Goal: Task Accomplishment & Management: Complete application form

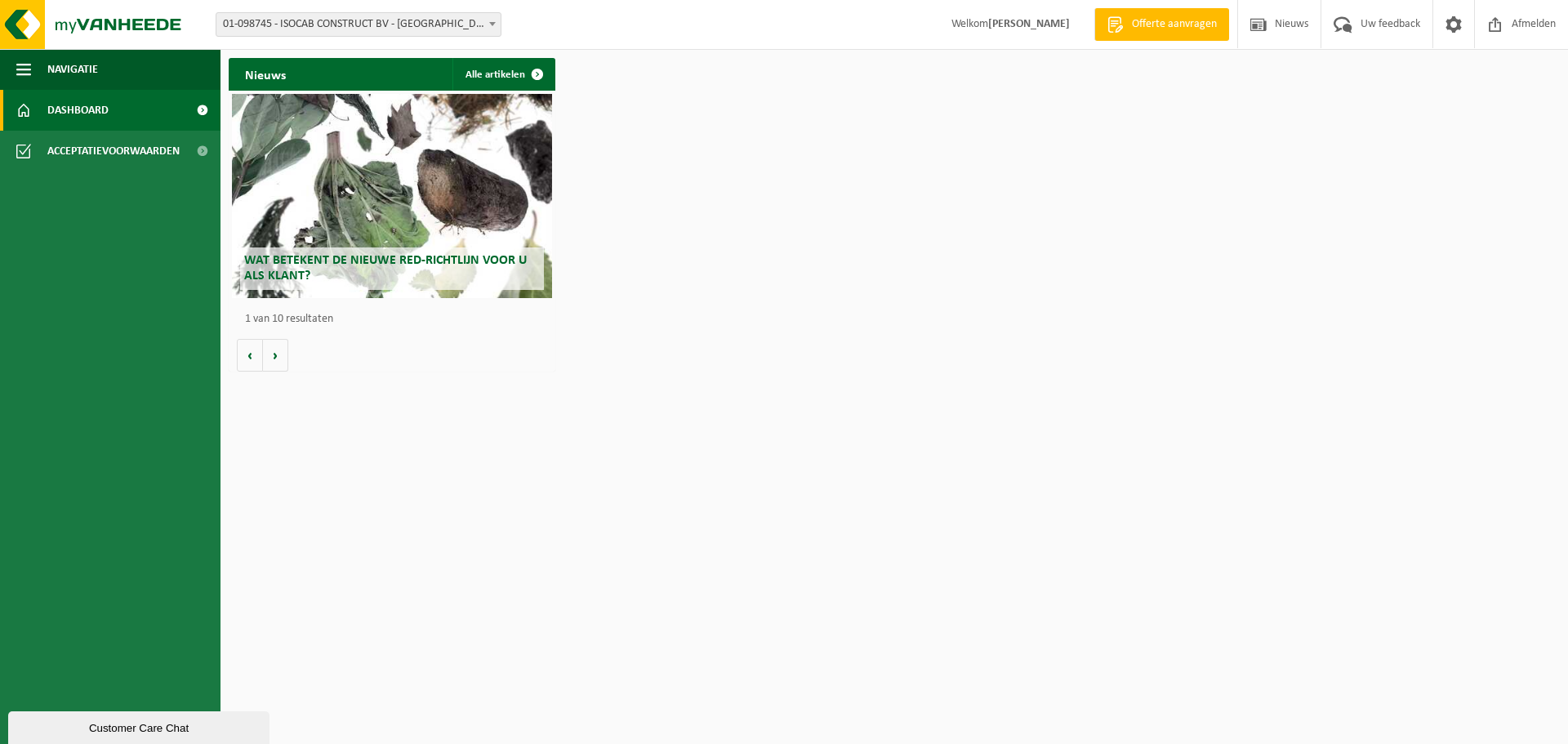
click at [70, 102] on span "Dashboard" at bounding box center [78, 110] width 61 height 41
click at [54, 67] on span "Navigatie" at bounding box center [72, 68] width 51 height 41
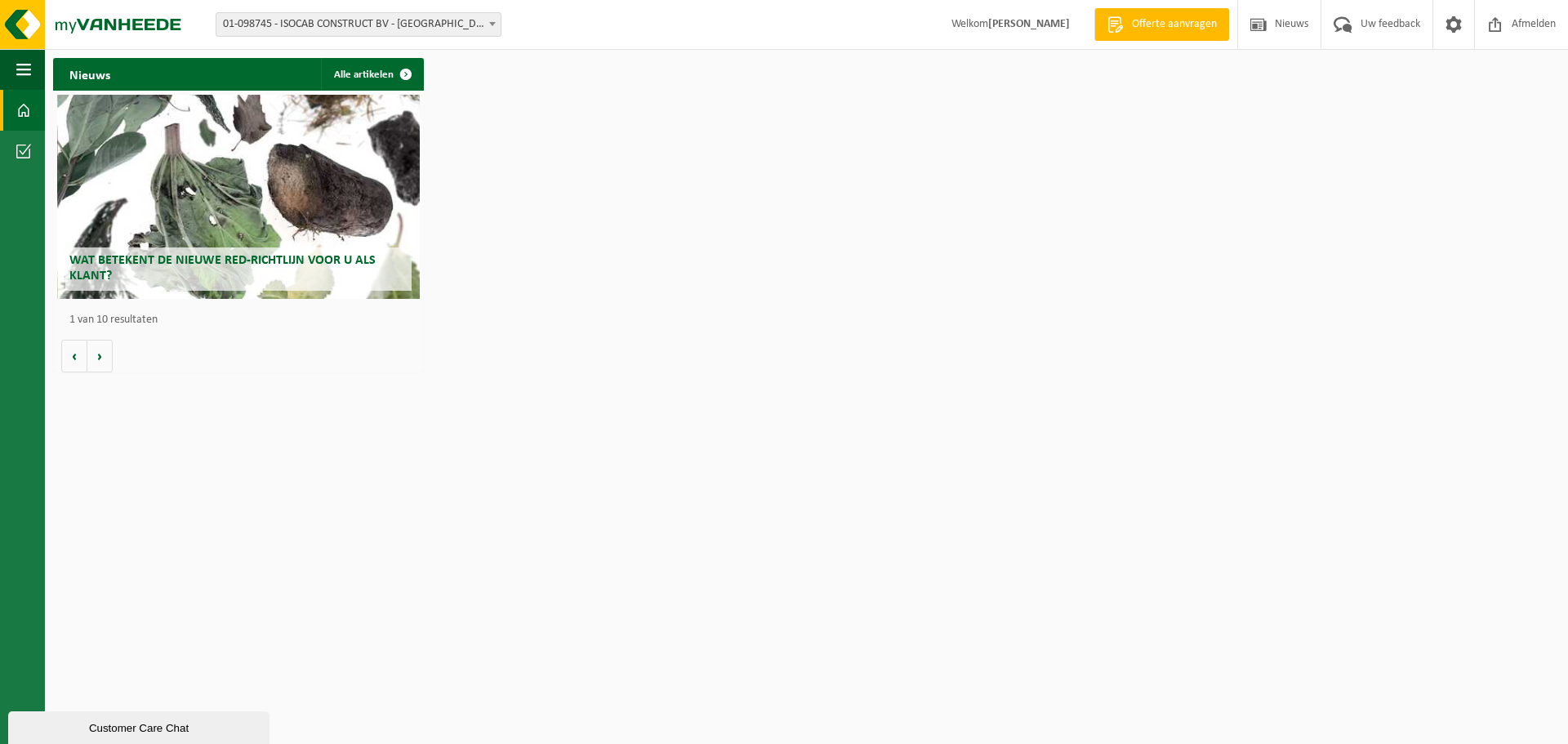
click at [392, 31] on span "01-098745 - ISOCAB CONSTRUCT BV - [GEOGRAPHIC_DATA]" at bounding box center [358, 24] width 285 height 23
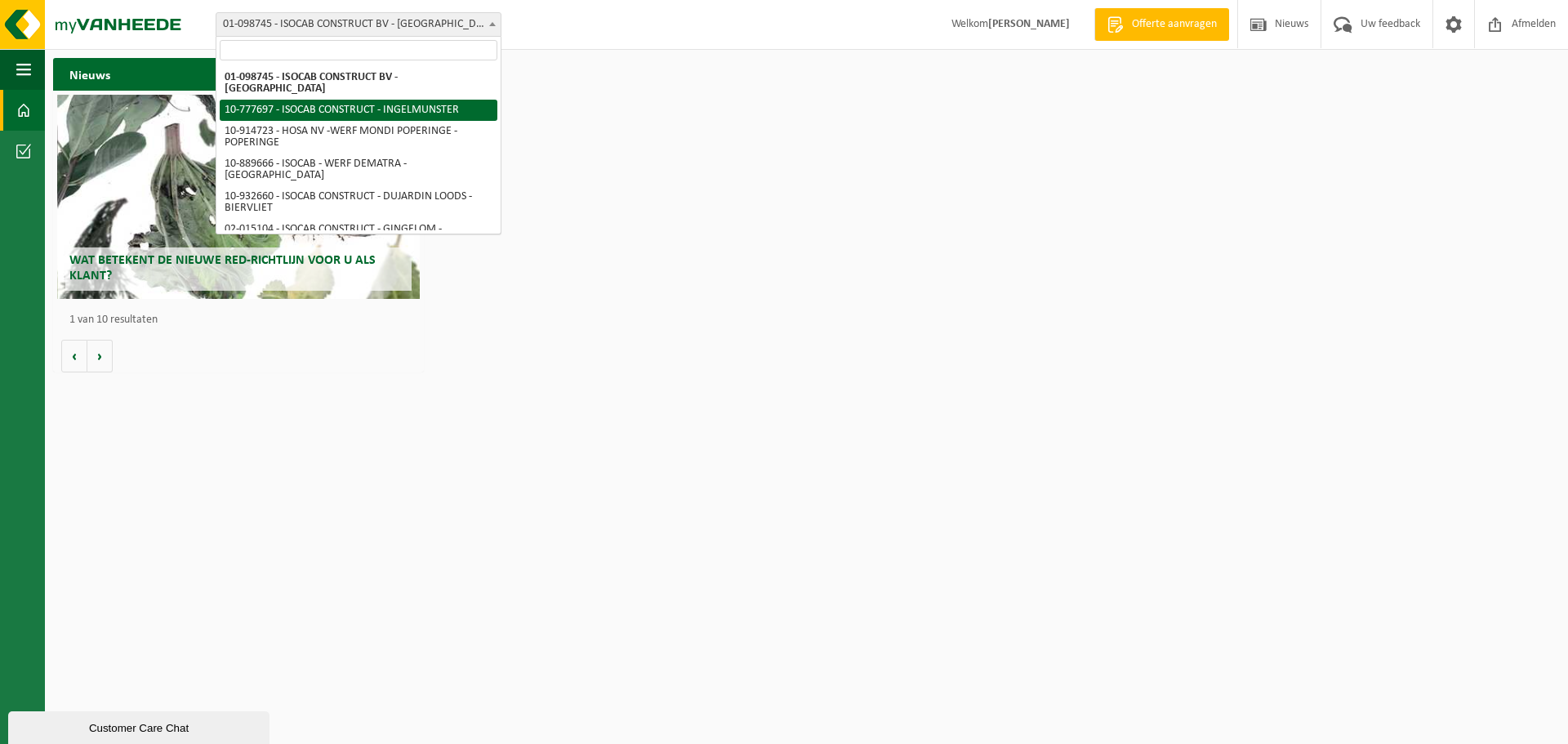
select select "24712"
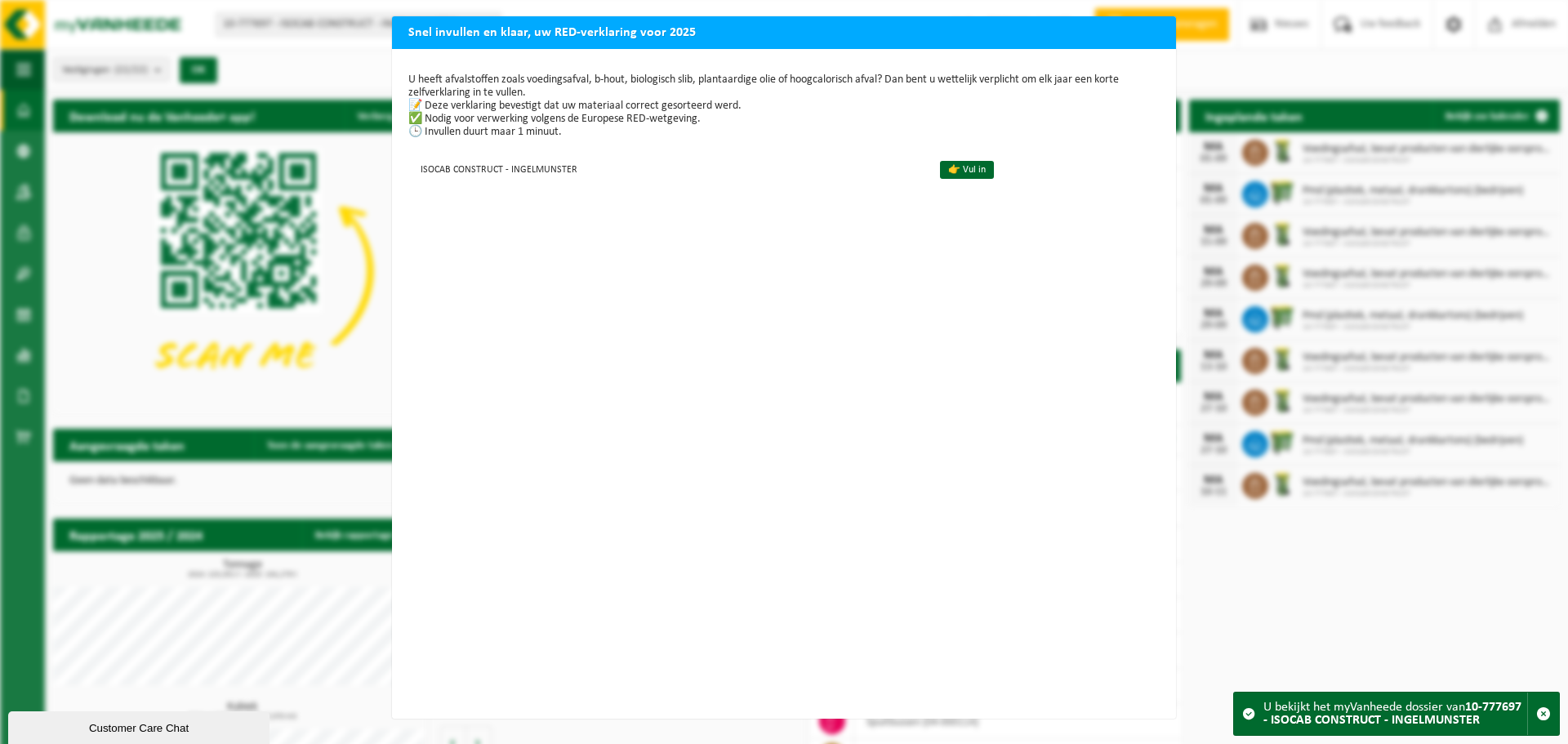
scroll to position [3, 0]
click at [1230, 674] on div "Snel invullen en klaar, uw RED-verklaring voor 2025 U heeft afvalstoffen zoals …" at bounding box center [784, 372] width 1568 height 744
click at [1211, 62] on div "Snel invullen en klaar, uw RED-verklaring voor 2025 U heeft afvalstoffen zoals …" at bounding box center [784, 372] width 1568 height 744
click at [1141, 35] on h2 "Snel invullen en klaar, uw RED-verklaring voor 2025" at bounding box center [784, 31] width 784 height 31
click at [1146, 40] on h2 "Snel invullen en klaar, uw RED-verklaring voor 2025" at bounding box center [784, 31] width 784 height 31
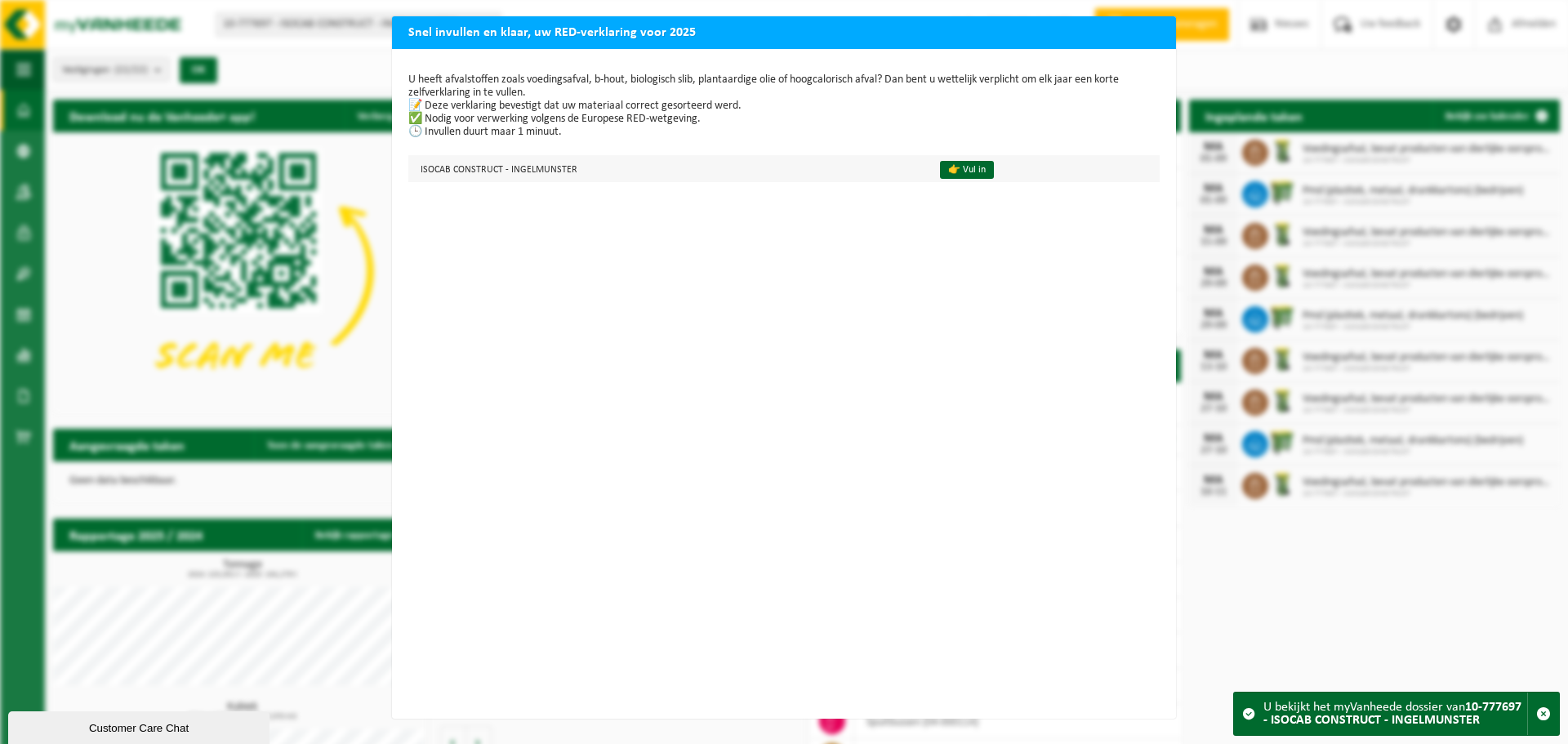
click at [986, 167] on td "👉 Vul in" at bounding box center [1043, 168] width 234 height 27
click at [974, 165] on link "👉 Vul in" at bounding box center [967, 170] width 54 height 18
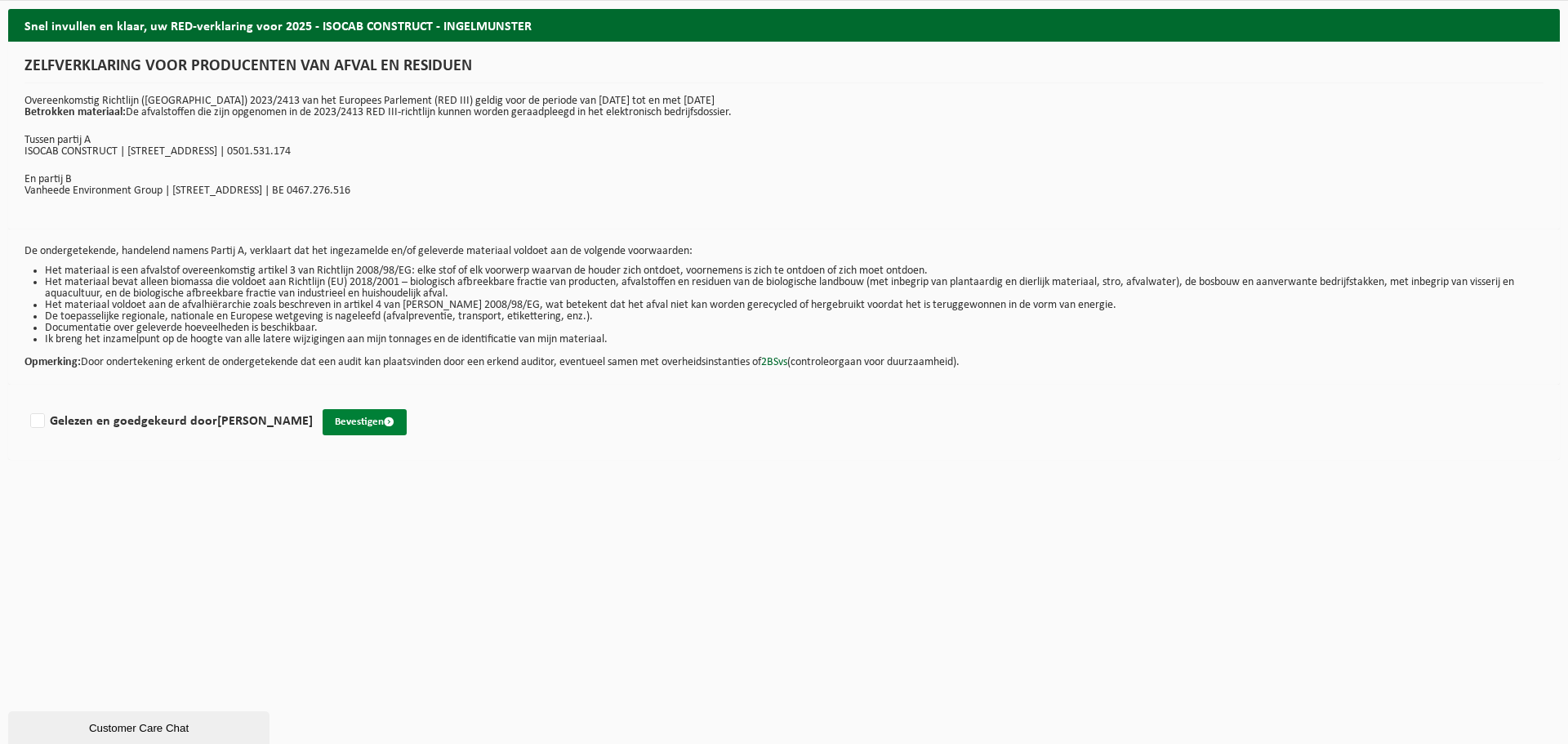
click at [379, 433] on button "Bevestigen" at bounding box center [364, 423] width 84 height 26
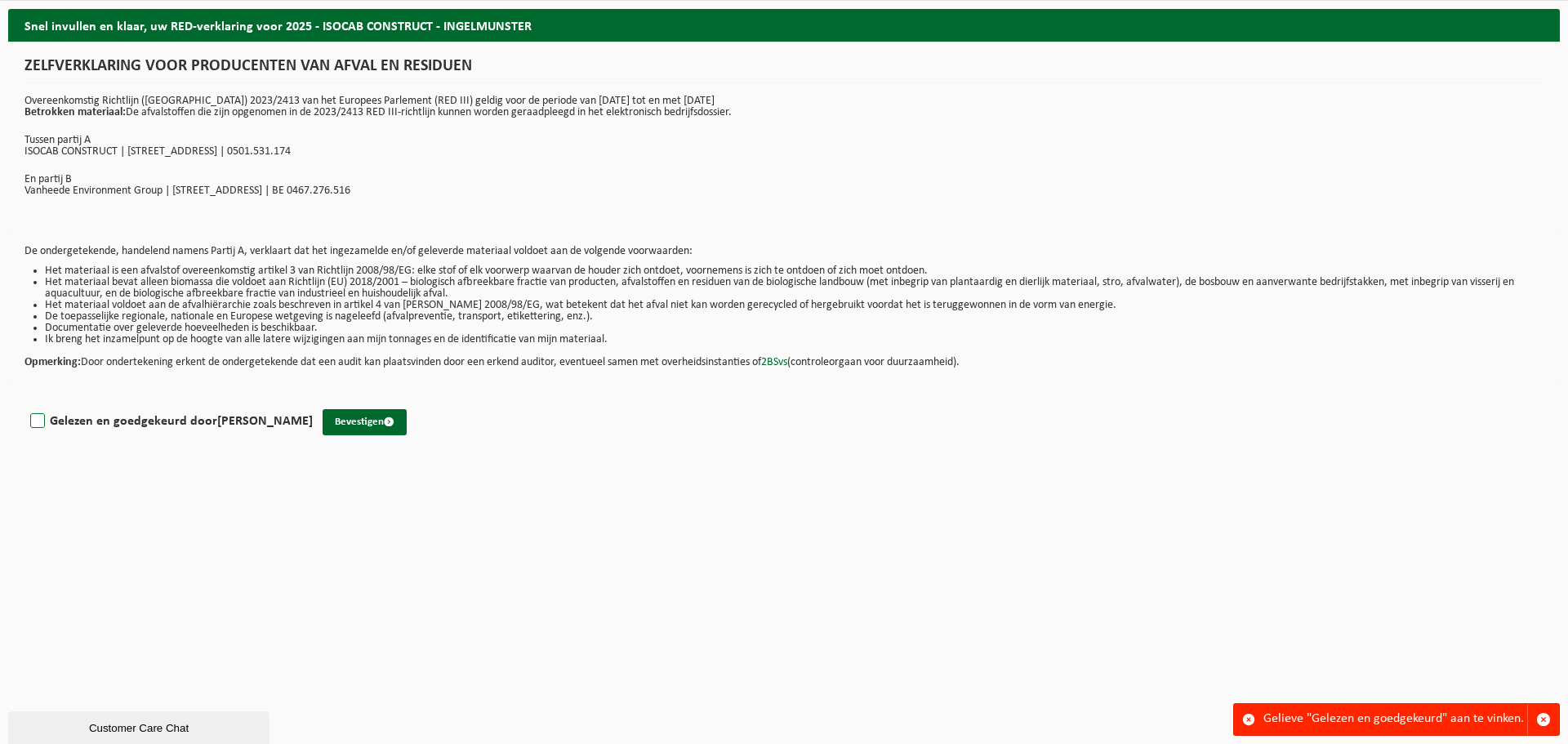
click at [34, 423] on label "Gelezen en goedgekeurd door SEBASTIAN NOWAK" at bounding box center [170, 422] width 286 height 25
click at [312, 401] on input "Gelezen en goedgekeurd door SEBASTIAN NOWAK" at bounding box center [312, 401] width 1 height 1
checkbox input "true"
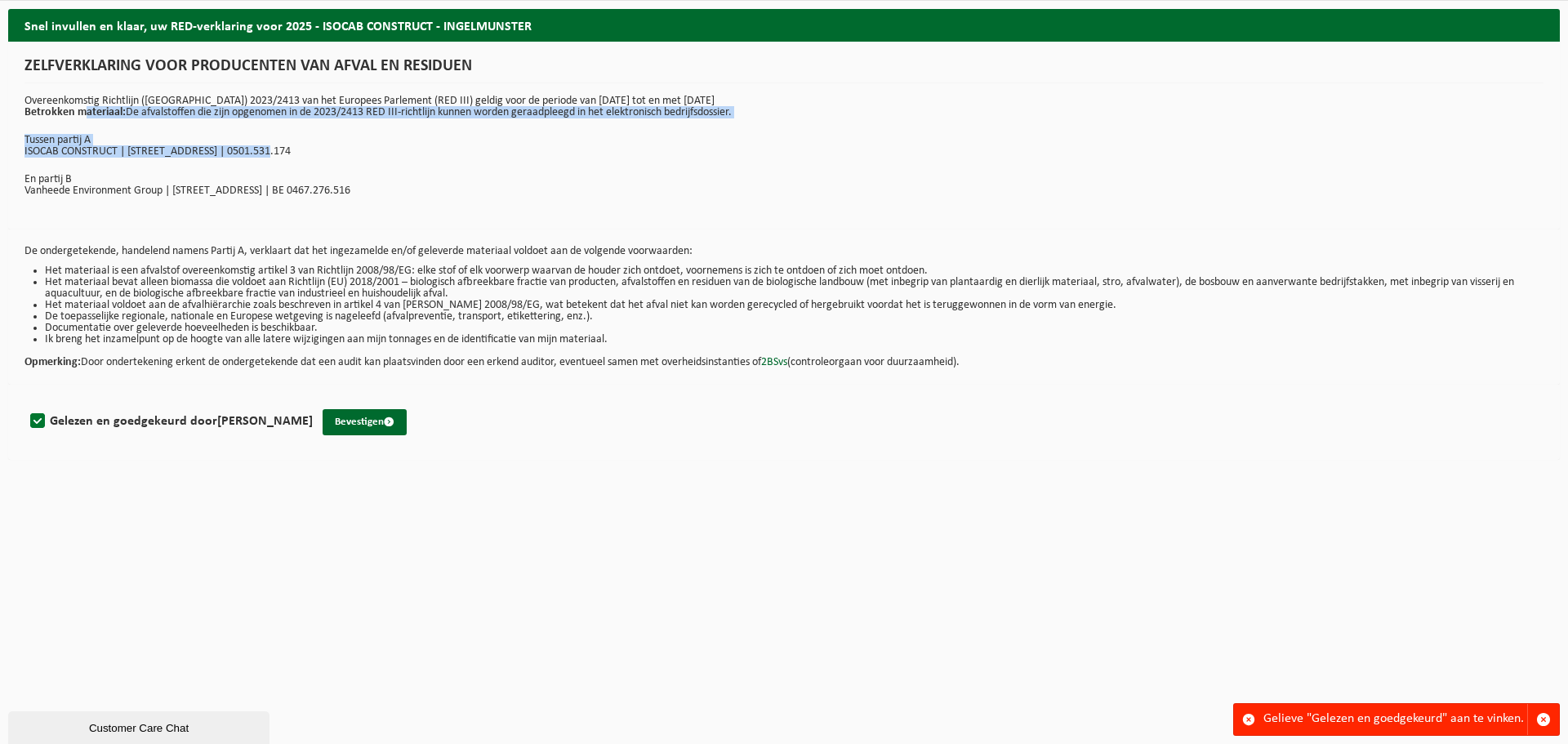
drag, startPoint x: 86, startPoint y: 107, endPoint x: 275, endPoint y: 149, distance: 193.6
click at [275, 149] on div "ZELFVERKLARING VOOR PRODUCENTEN VAN AFVAL EN RESIDUEN Overeenkomstig Richtlijn …" at bounding box center [784, 135] width 1552 height 187
click at [368, 415] on button "Bevestigen" at bounding box center [364, 423] width 84 height 26
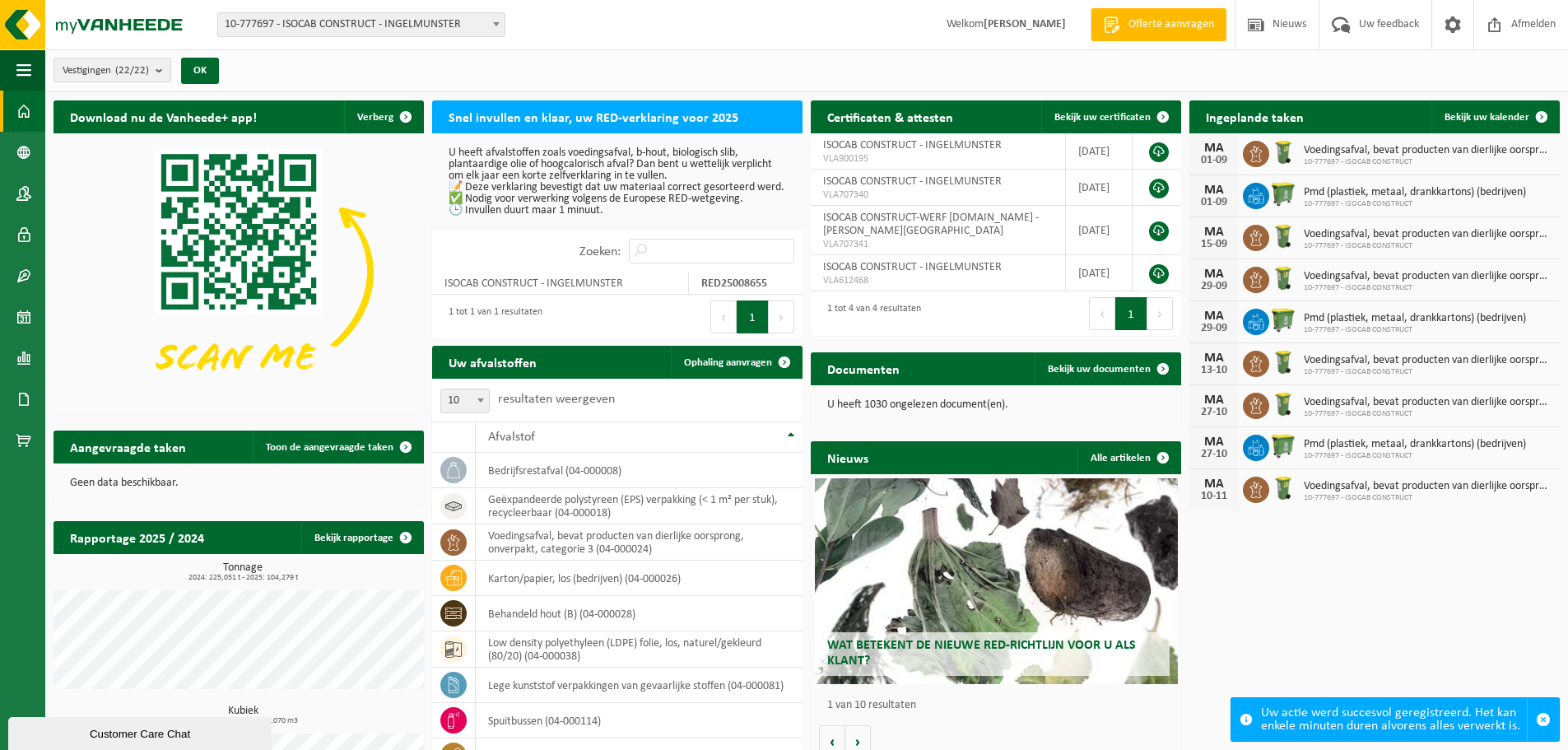
click at [363, 24] on span "10-777697 - ISOCAB CONSTRUCT - INGELMUNSTER" at bounding box center [361, 24] width 287 height 23
click at [1293, 595] on div "Download nu de Vanheede+ app! Verberg Snel invullen en klaar, uw RED-verklaring…" at bounding box center [805, 478] width 1514 height 772
click at [376, 446] on span "Toon de aangevraagde taken" at bounding box center [330, 447] width 128 height 11
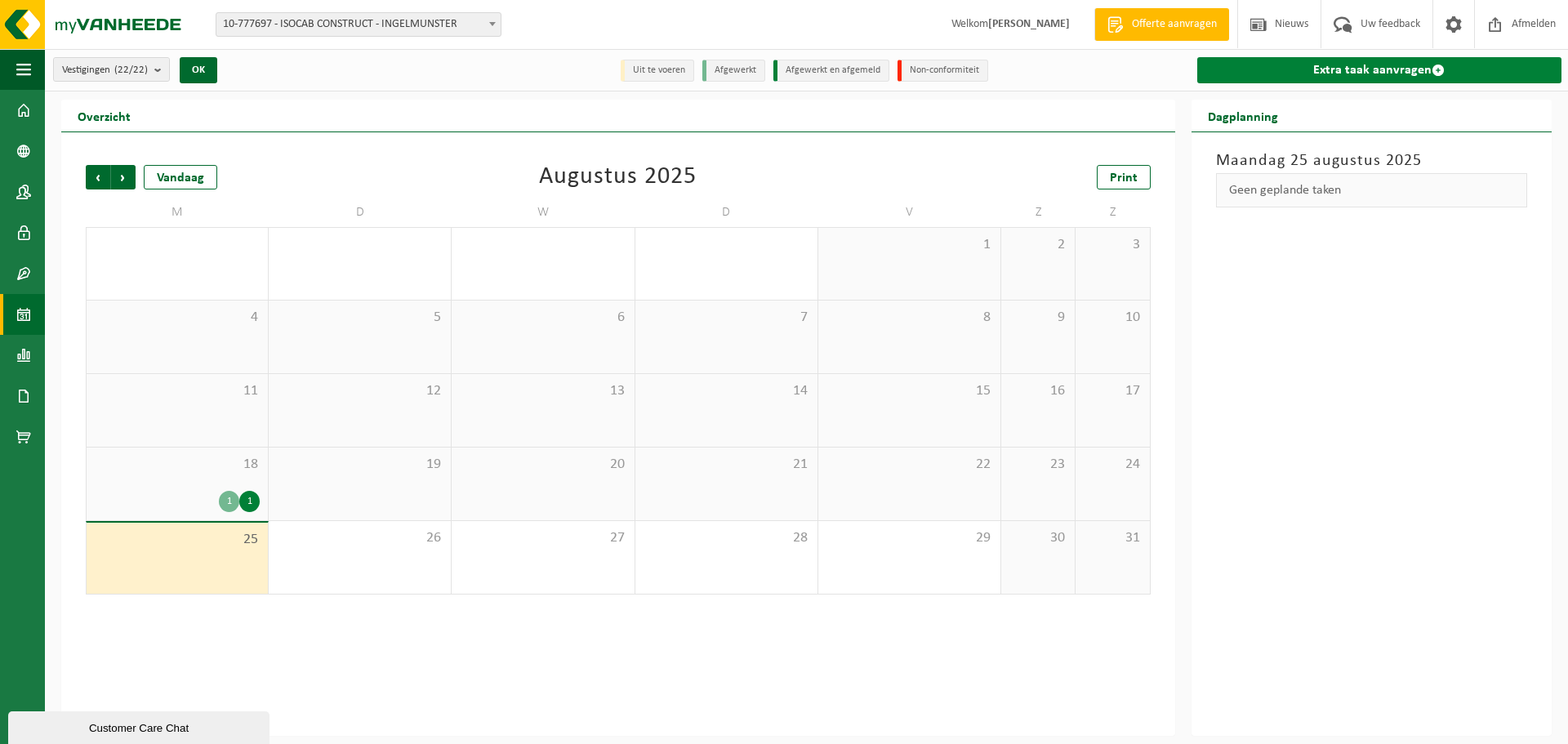
click at [1323, 75] on link "Extra taak aanvragen" at bounding box center [1379, 70] width 364 height 26
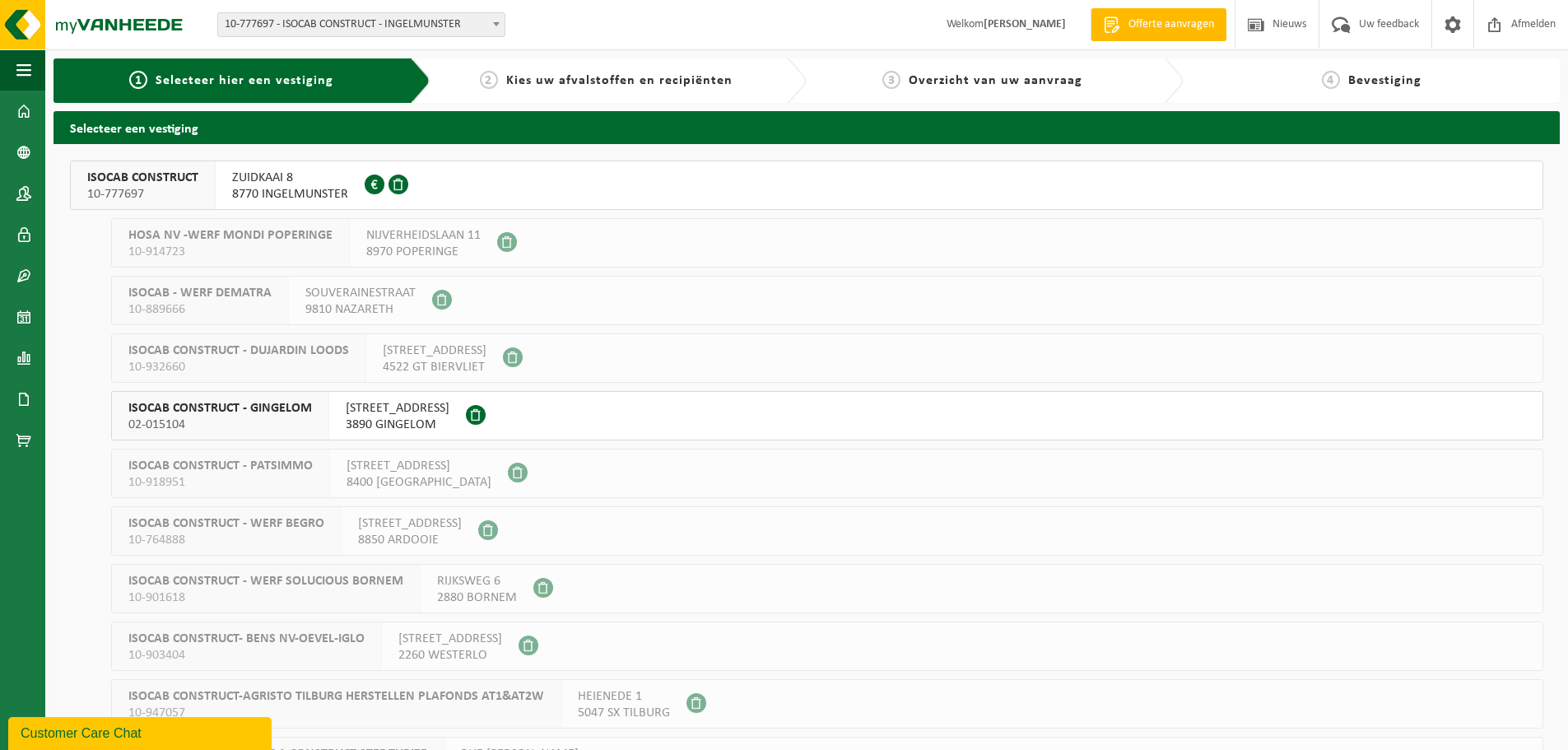
click at [298, 162] on div "[STREET_ADDRESS] 0501.531.174" at bounding box center [290, 185] width 149 height 48
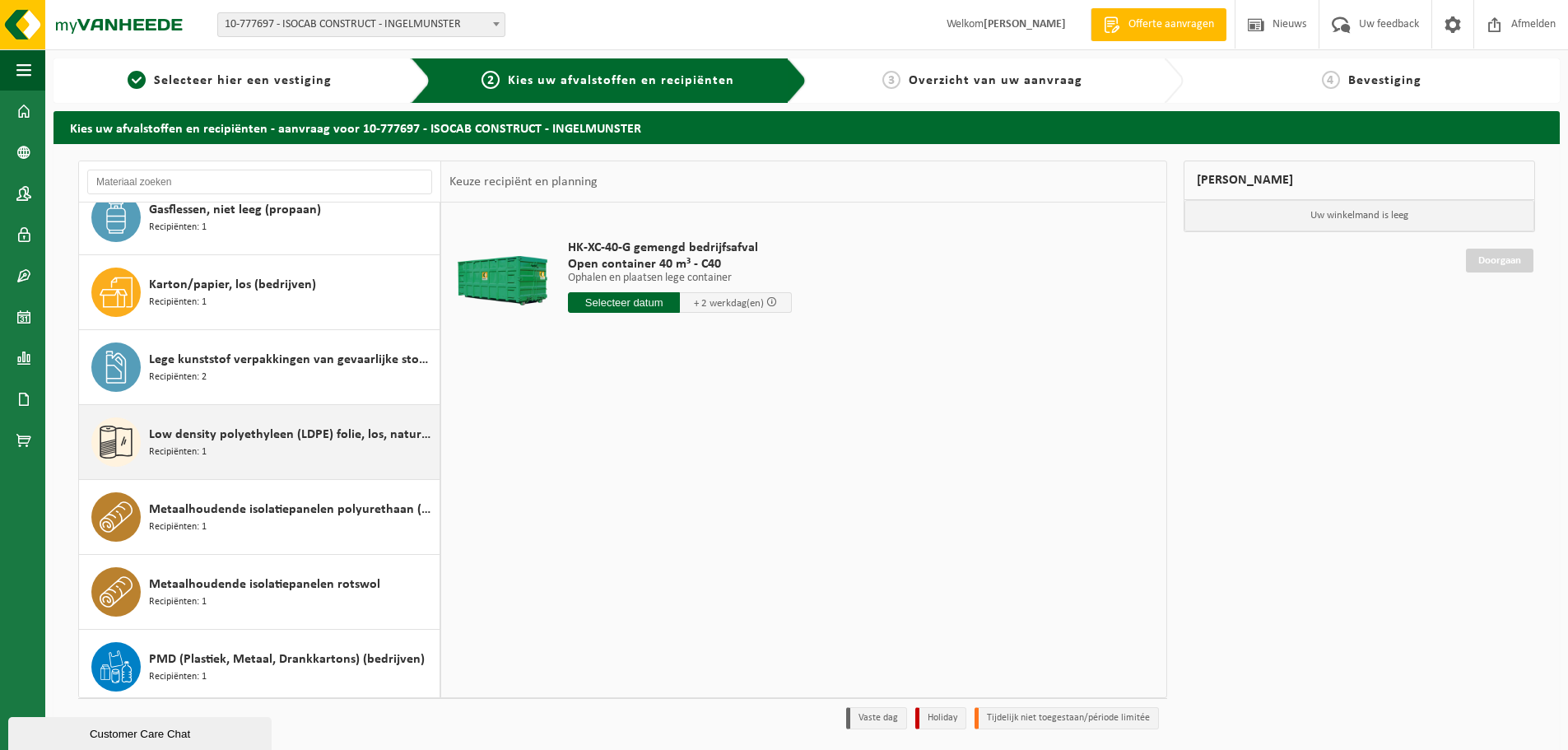
click at [319, 530] on div "Metaalhoudende isolatiepanelen polyurethaan (PU) Recipiënten: 1" at bounding box center [292, 516] width 287 height 49
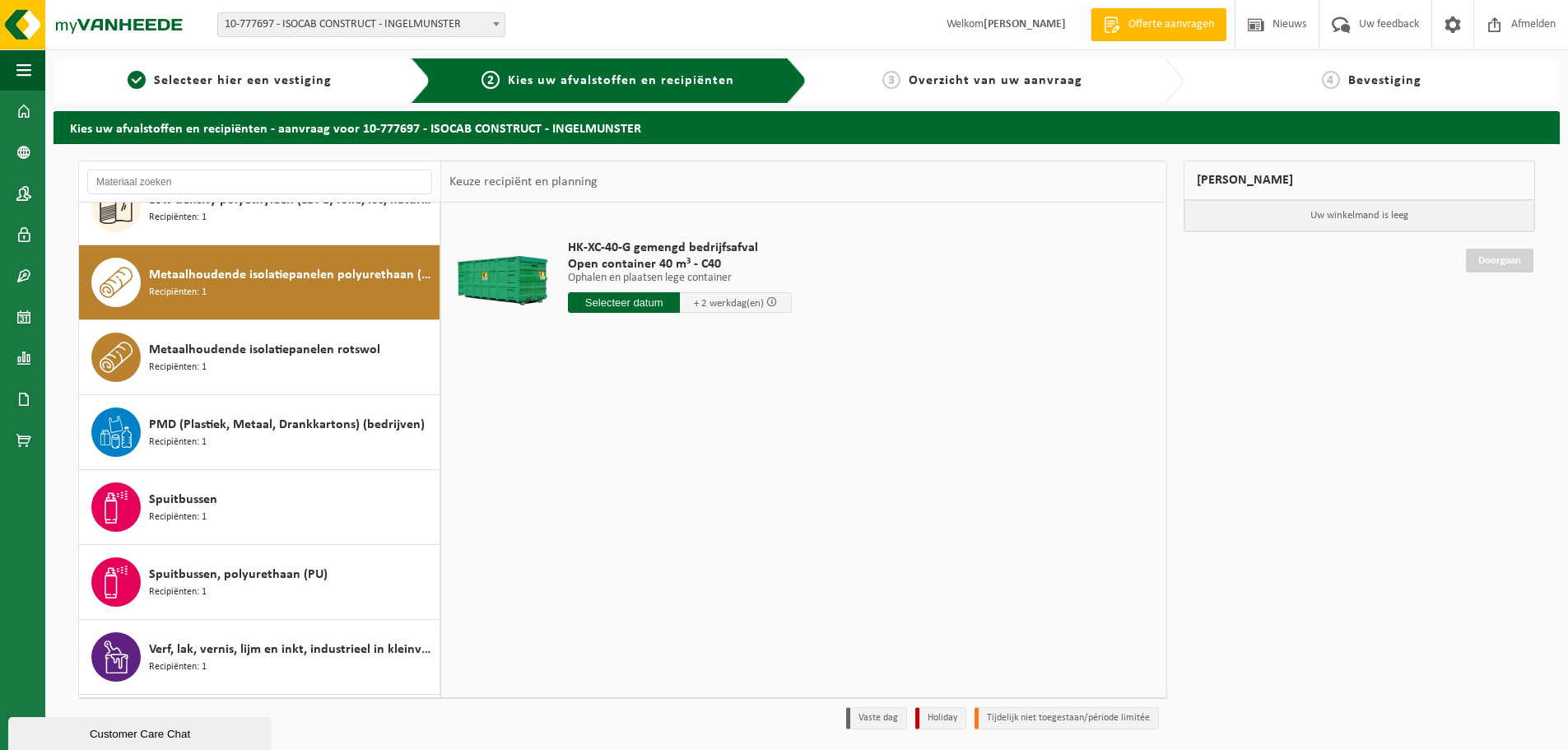
scroll to position [525, 0]
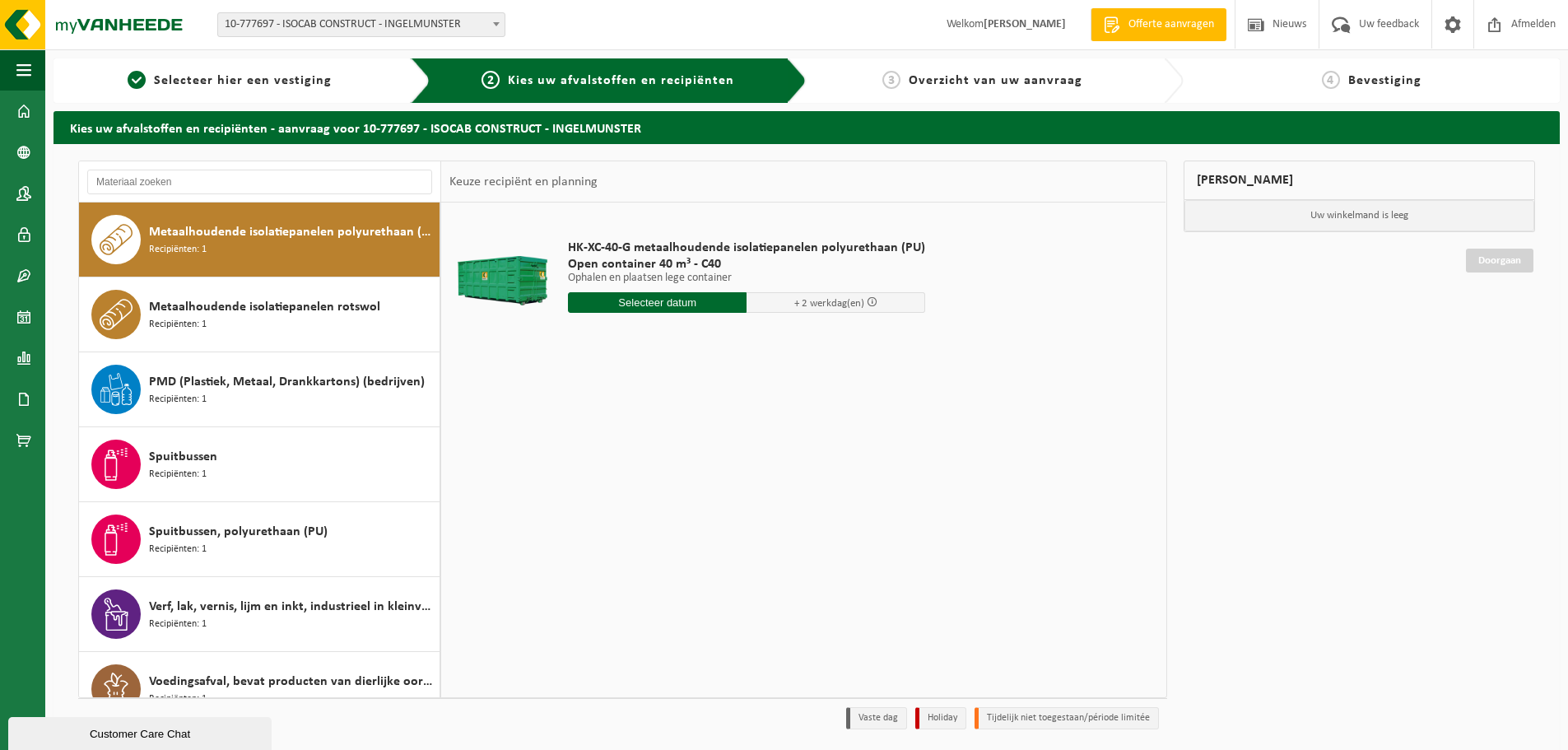
click at [712, 307] on input "text" at bounding box center [657, 302] width 179 height 21
click at [641, 506] on div "27" at bounding box center [641, 501] width 29 height 26
type input "Van [DATE]"
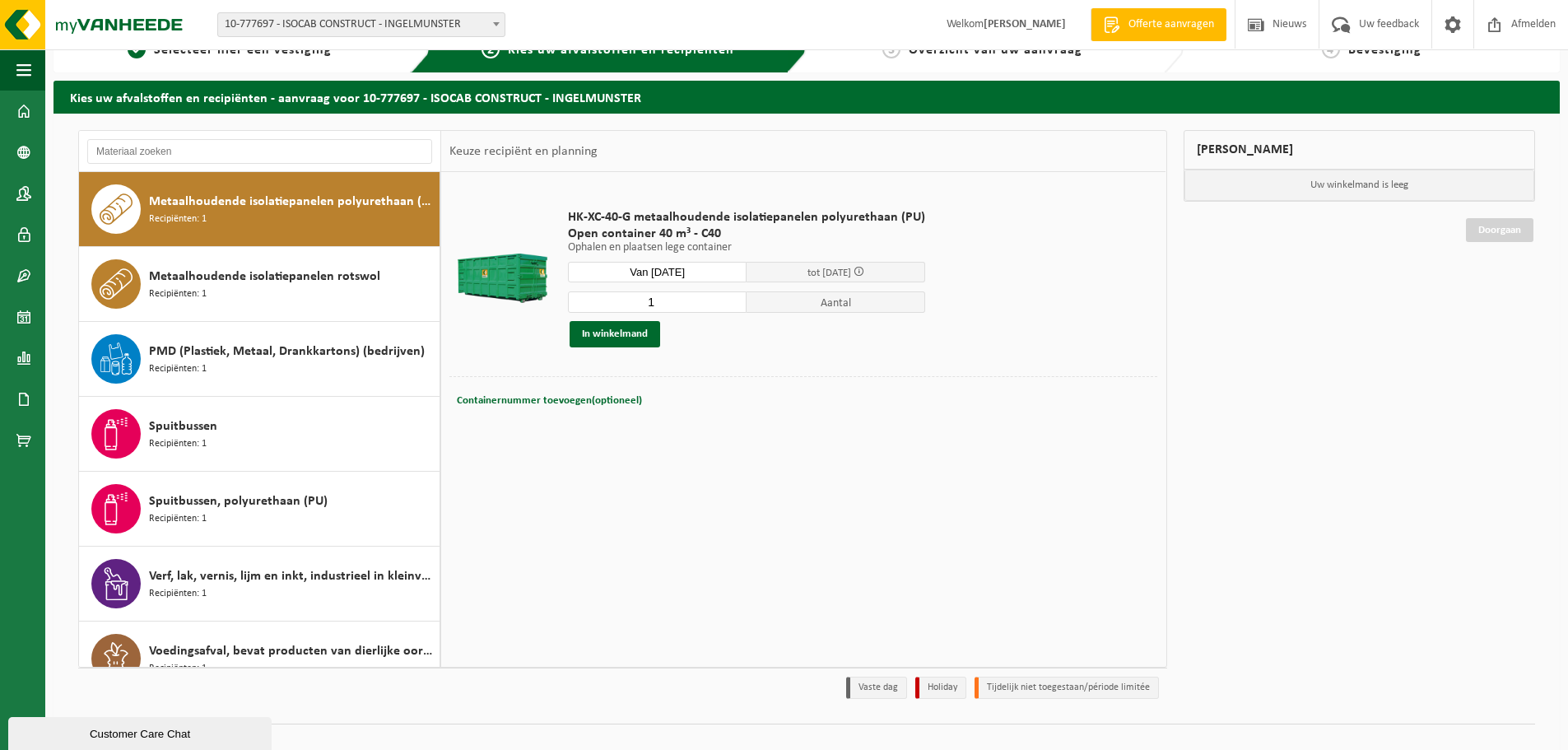
scroll to position [54, 0]
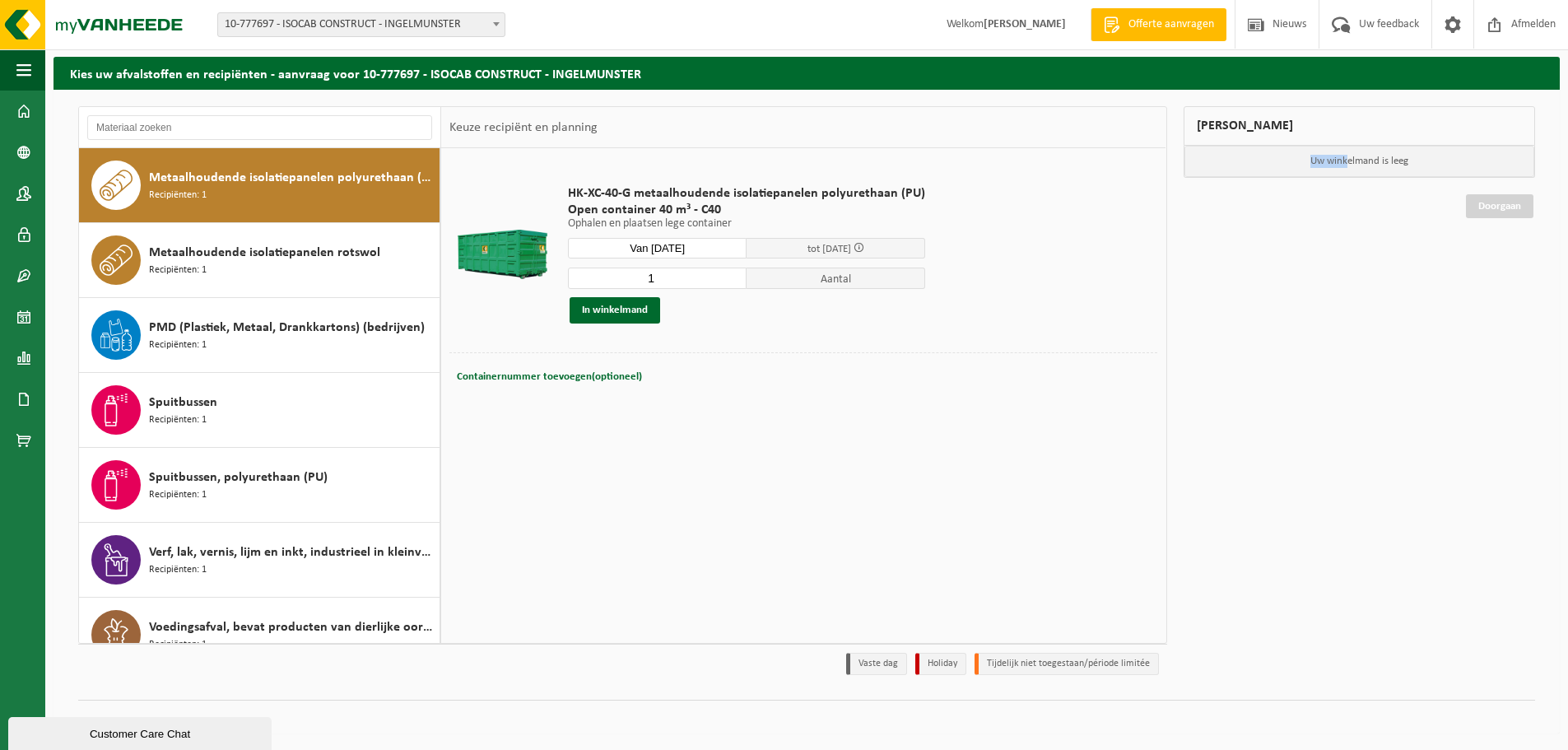
drag, startPoint x: 1345, startPoint y: 154, endPoint x: 1289, endPoint y: 166, distance: 57.3
click at [1289, 166] on p "Uw winkelmand is leeg" at bounding box center [1359, 161] width 351 height 31
click at [627, 317] on button "In winkelmand" at bounding box center [615, 310] width 91 height 26
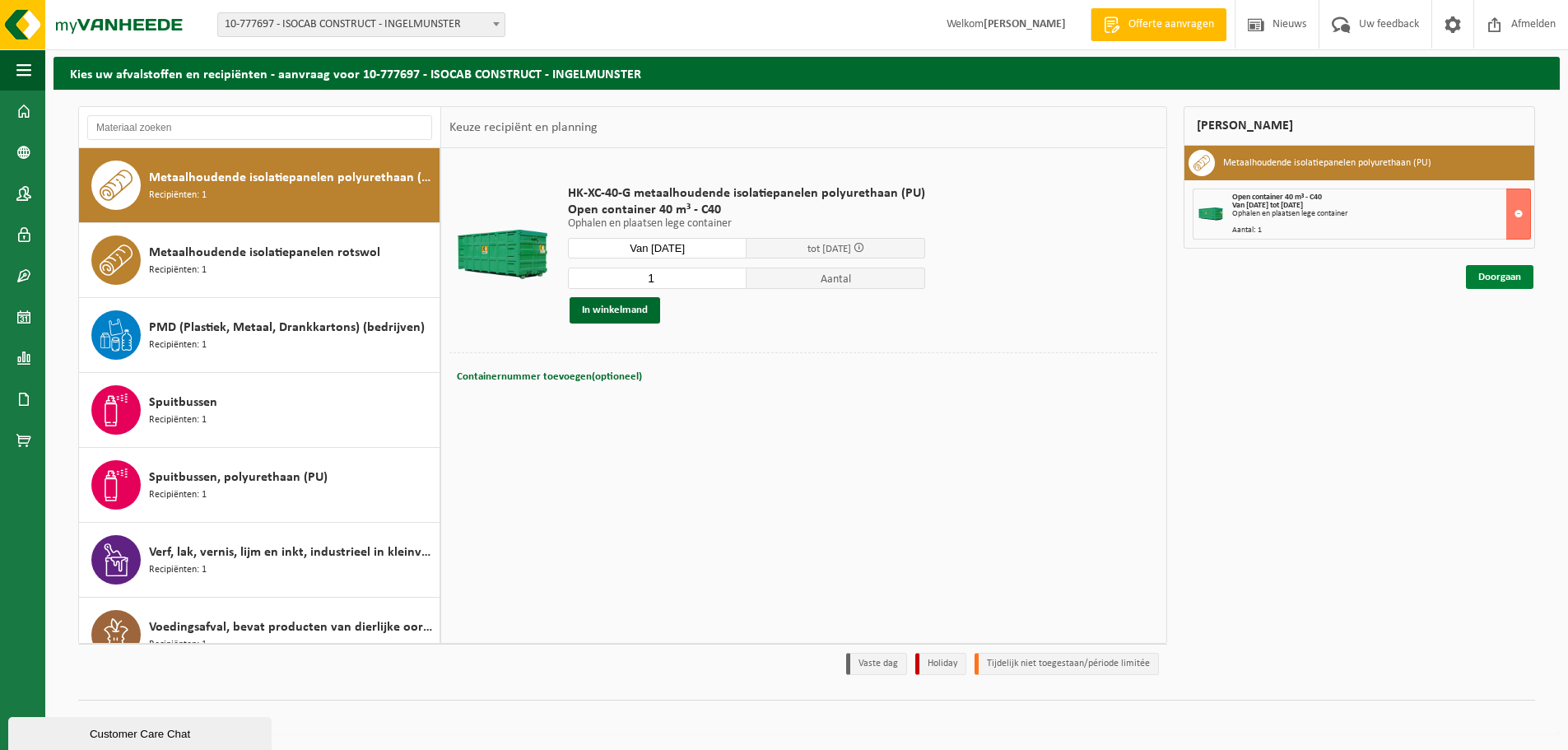
click at [1509, 280] on link "Doorgaan" at bounding box center [1500, 277] width 68 height 24
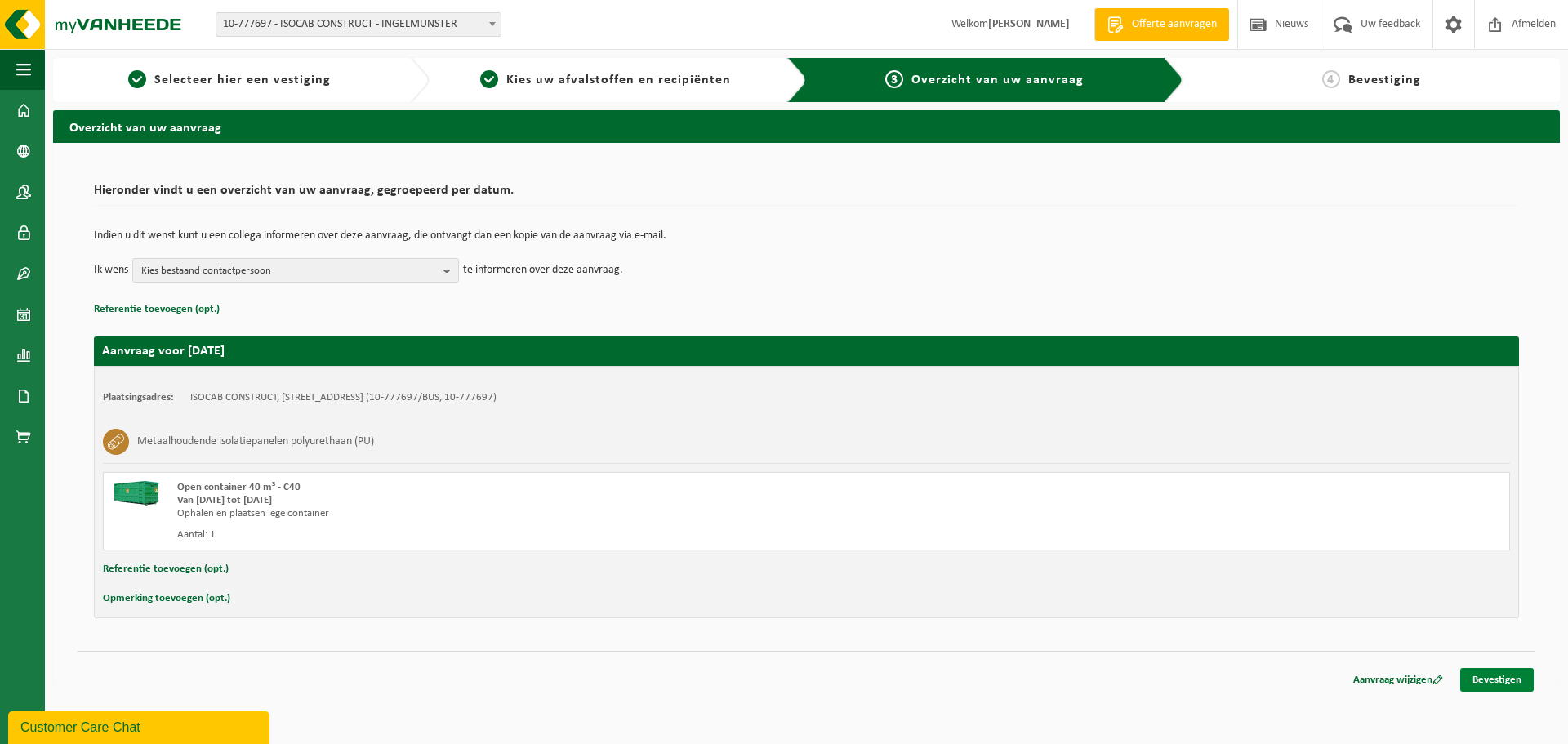
click at [1503, 687] on link "Bevestigen" at bounding box center [1497, 681] width 73 height 24
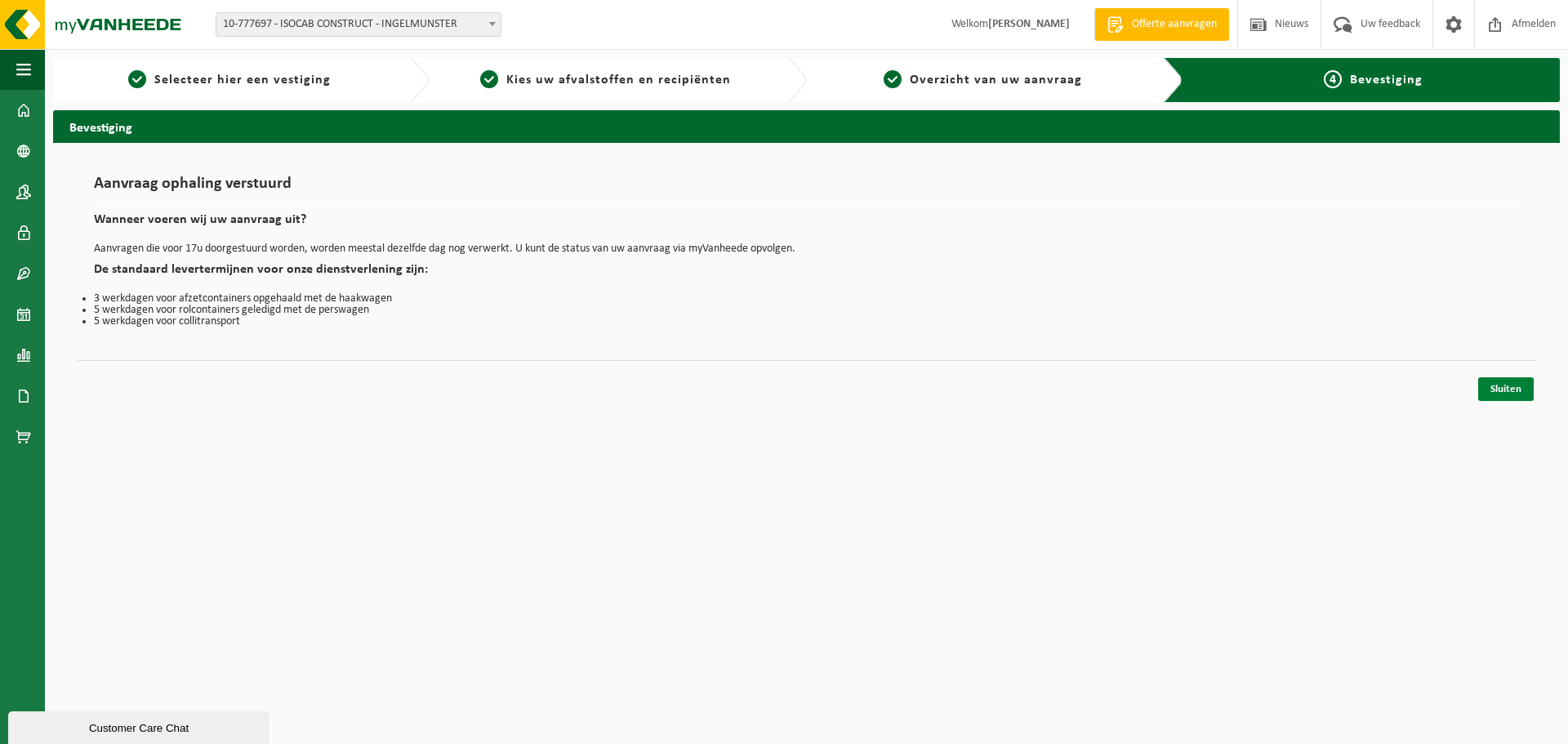
click at [1520, 385] on link "Sluiten" at bounding box center [1507, 389] width 56 height 24
